Goal: Check status: Check status

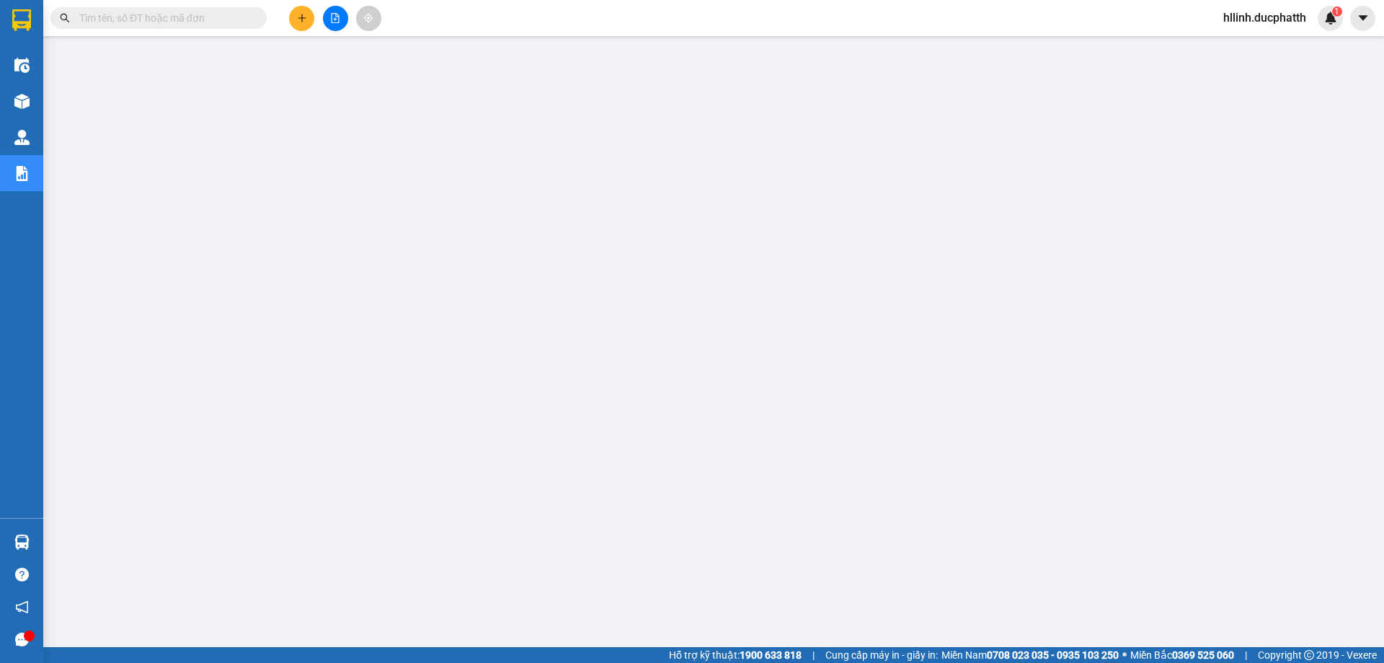
click at [163, 23] on input "text" at bounding box center [164, 18] width 170 height 16
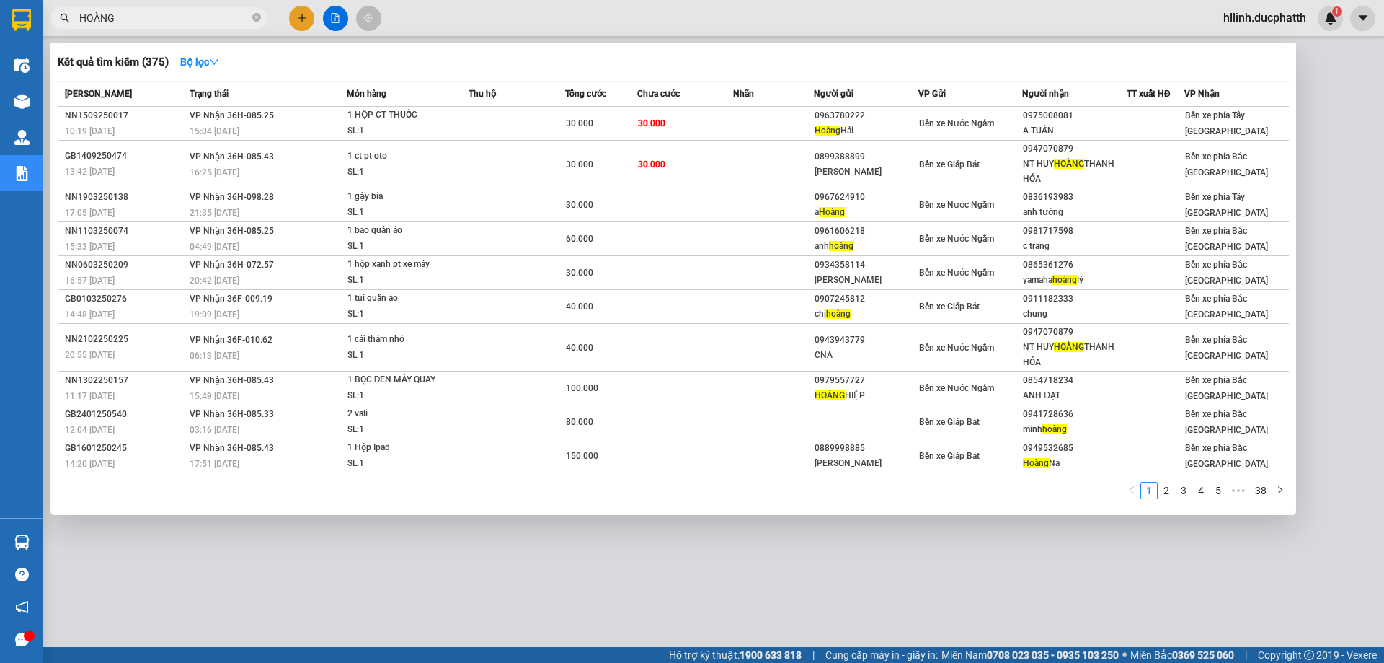
type input "HOÀNG"
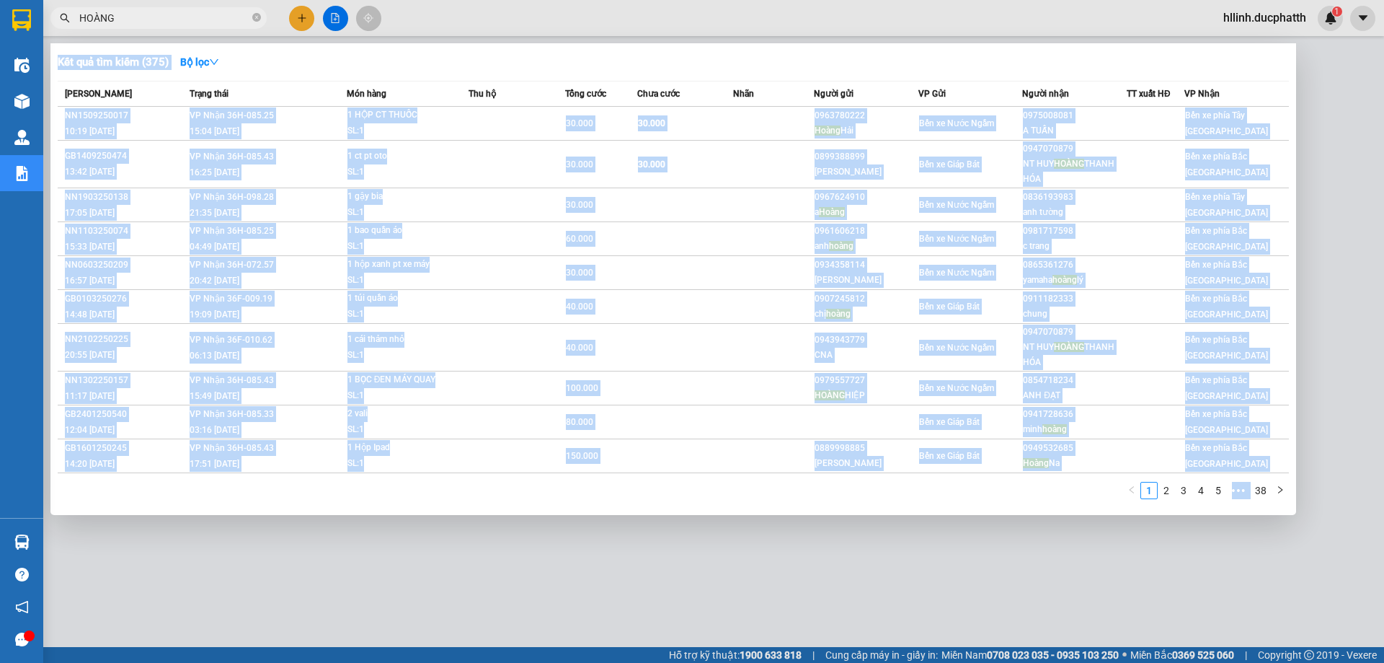
drag, startPoint x: 148, startPoint y: 30, endPoint x: 98, endPoint y: 19, distance: 50.9
click at [98, 19] on div "Kết quả tìm kiếm ( 375 ) Bộ lọc Mã ĐH Trạng thái Món hàng Thu hộ Tổng cước Chưa…" at bounding box center [140, 18] width 281 height 25
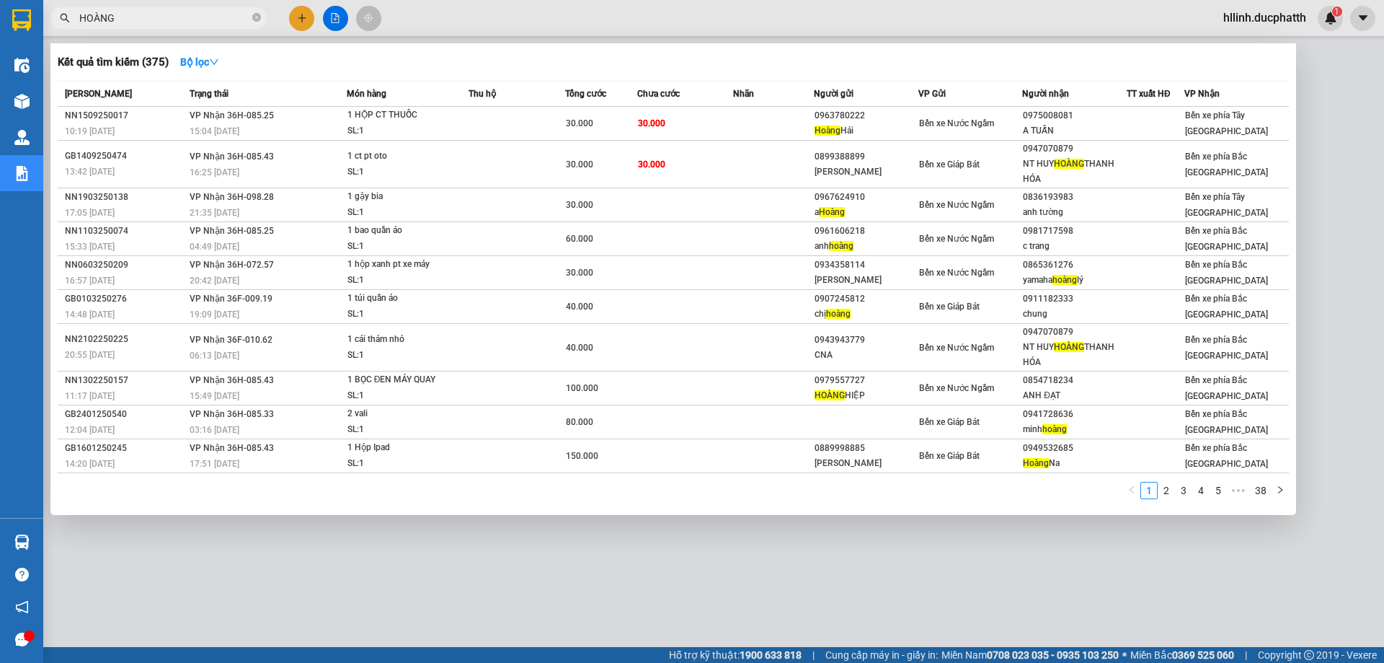
drag, startPoint x: 113, startPoint y: 17, endPoint x: 69, endPoint y: 14, distance: 44.0
click at [69, 14] on div "HOÀNG" at bounding box center [140, 18] width 281 height 22
